Goal: Task Accomplishment & Management: Complete application form

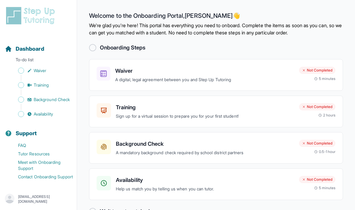
click at [183, 72] on h3 "Waiver" at bounding box center [204, 71] width 179 height 8
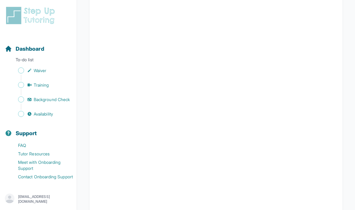
scroll to position [104, 0]
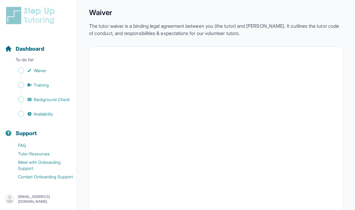
scroll to position [0, 0]
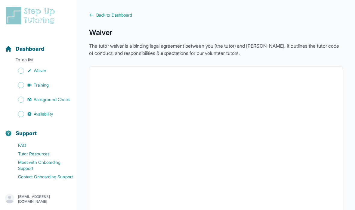
click at [97, 17] on span "Back to Dashboard" at bounding box center [114, 15] width 36 height 6
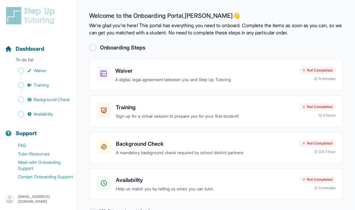
click at [324, 69] on div "Not Completed" at bounding box center [317, 70] width 36 height 7
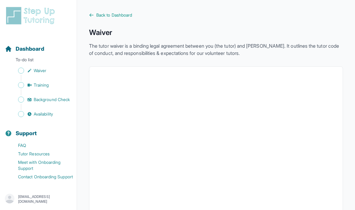
click at [127, 17] on span "Back to Dashboard" at bounding box center [114, 15] width 36 height 6
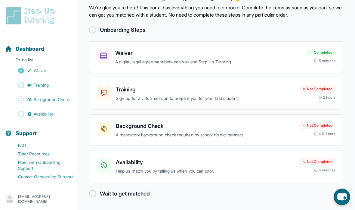
scroll to position [24, 0]
click at [92, 26] on div at bounding box center [92, 29] width 7 height 7
click at [127, 122] on h3 "Background Check" at bounding box center [205, 126] width 178 height 8
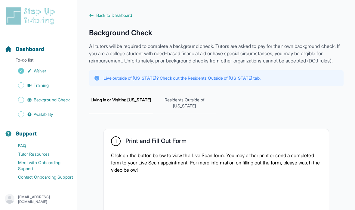
scroll to position [24, 0]
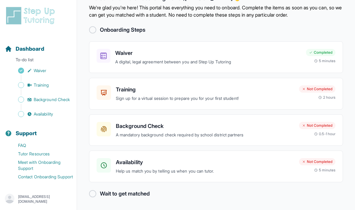
click at [125, 85] on h3 "Training" at bounding box center [205, 89] width 178 height 8
